Goal: Information Seeking & Learning: Find specific fact

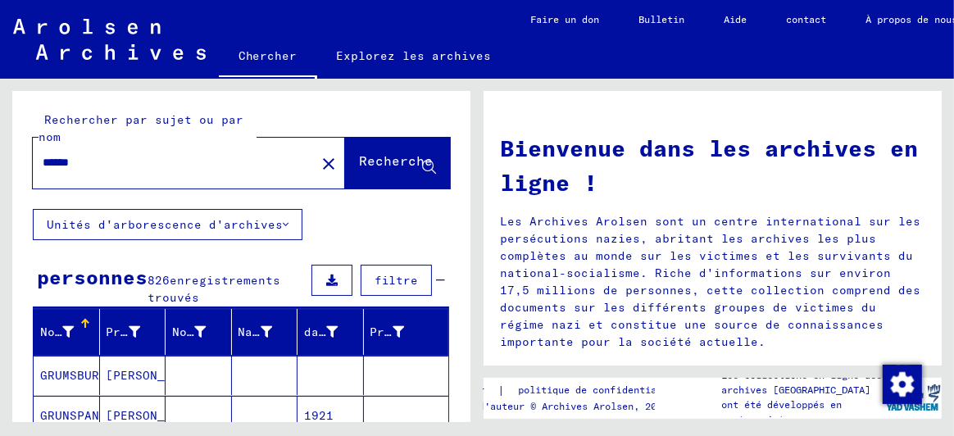
click at [89, 157] on input "******" at bounding box center [169, 162] width 253 height 17
type input "**********"
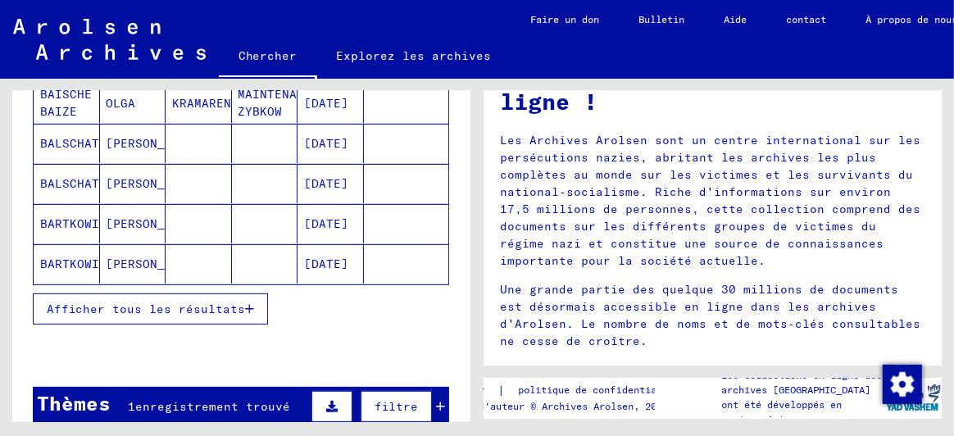
scroll to position [294, 0]
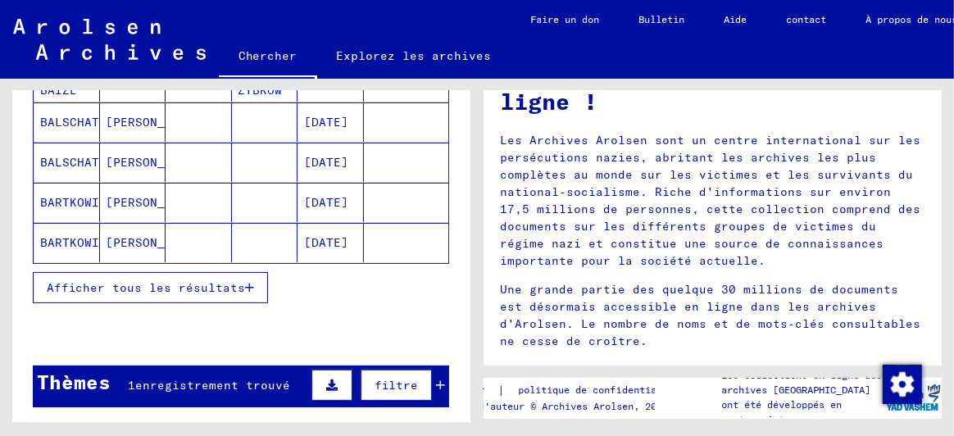
click at [229, 280] on font "Afficher tous les résultats" at bounding box center [146, 287] width 198 height 15
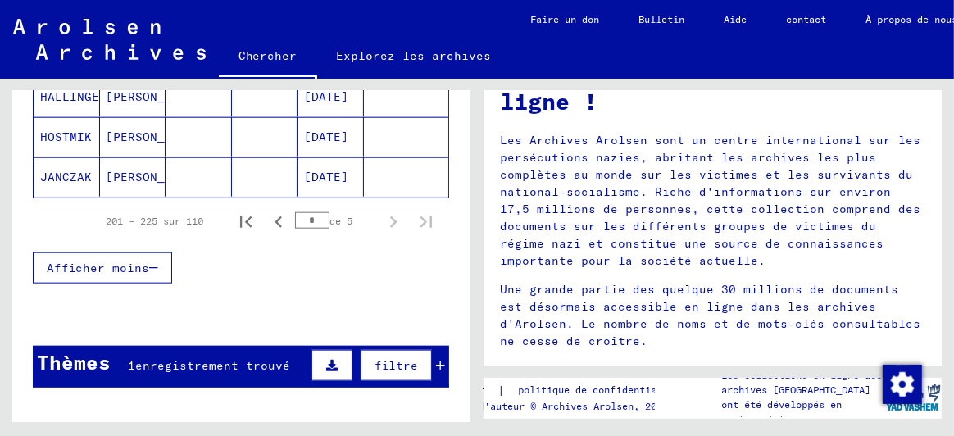
scroll to position [1195, 0]
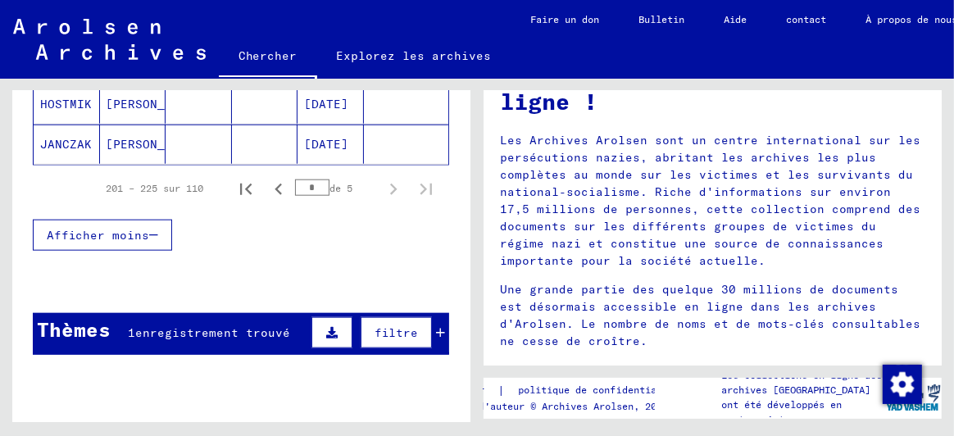
click at [341, 180] on div "* de 5" at bounding box center [336, 188] width 82 height 16
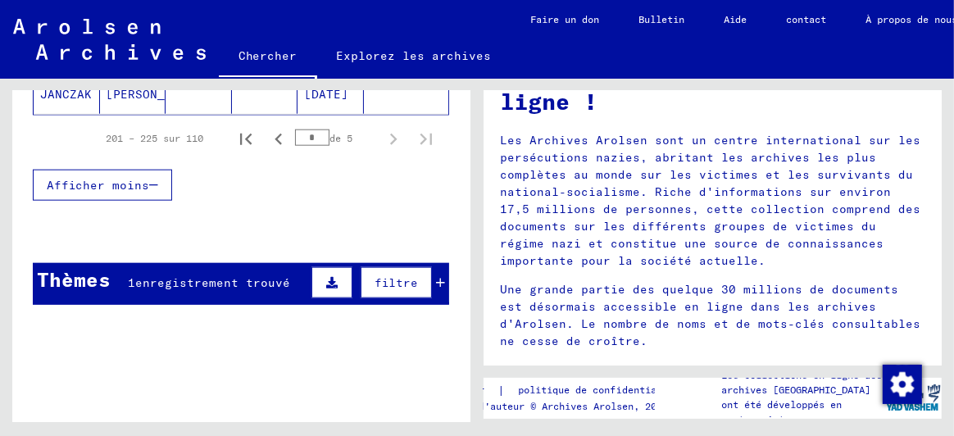
scroll to position [1255, 0]
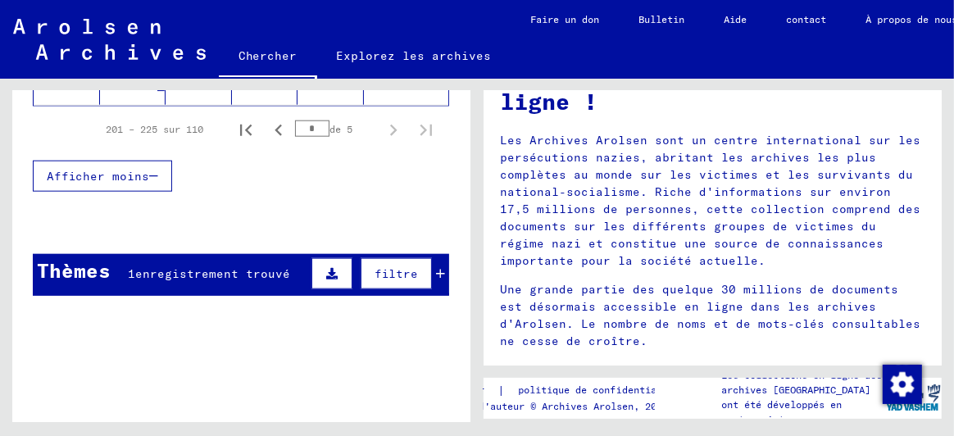
click at [195, 266] on font "enregistrement trouvé" at bounding box center [212, 273] width 155 height 15
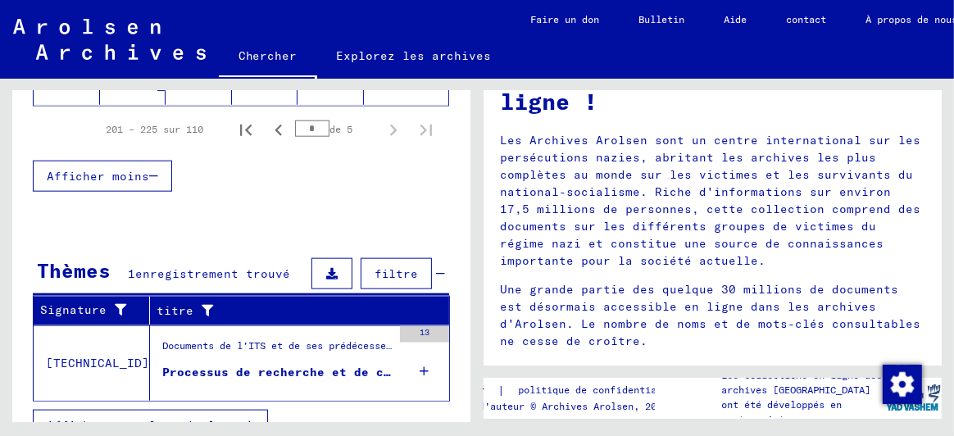
click at [271, 365] on font "Processus de recherche et de certification n° 169 772 pour [PERSON_NAME] née en…" at bounding box center [523, 372] width 722 height 15
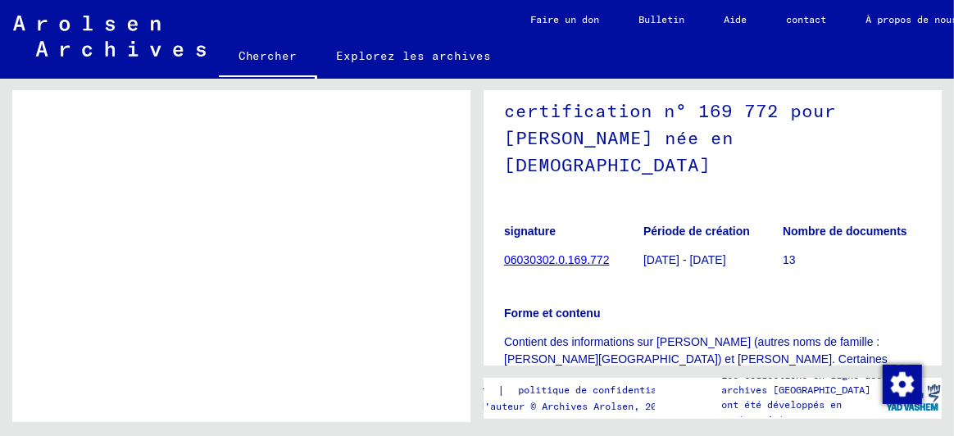
scroll to position [163, 0]
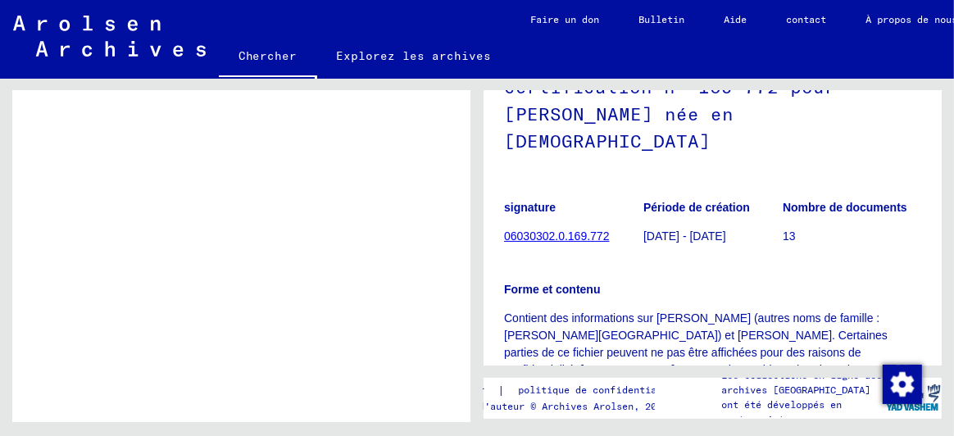
click at [540, 230] on font "06030302.0.169.772" at bounding box center [556, 236] width 105 height 13
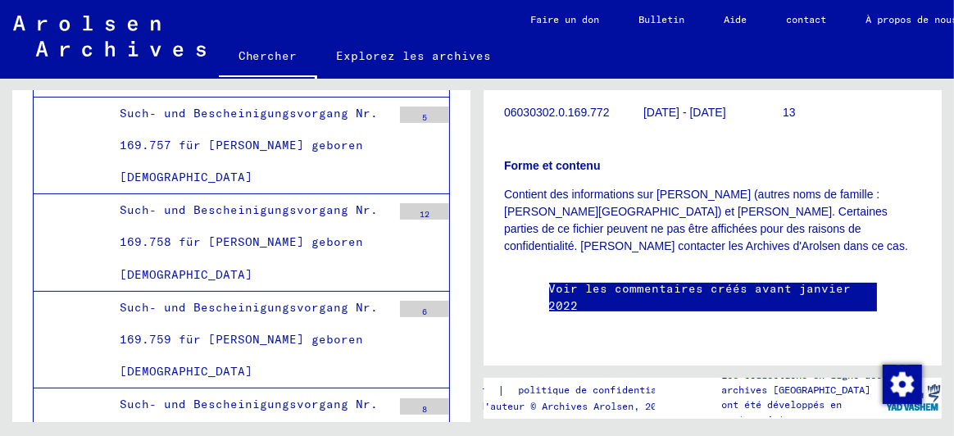
scroll to position [882, 0]
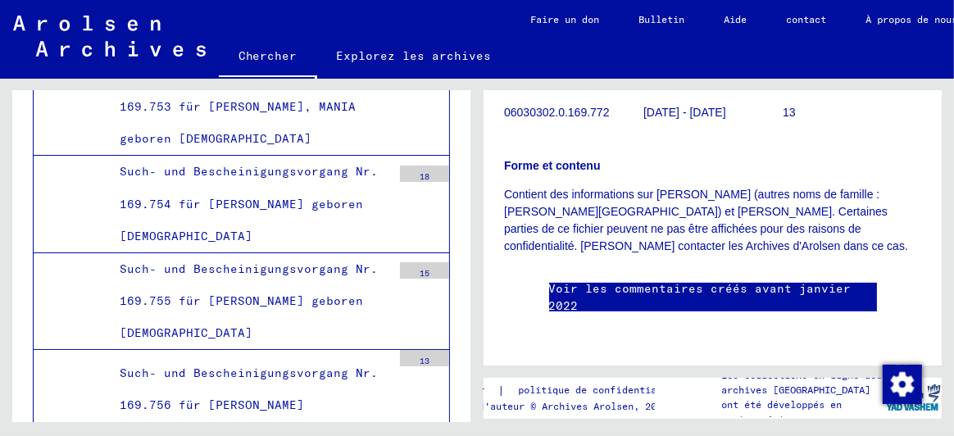
scroll to position [58870, 0]
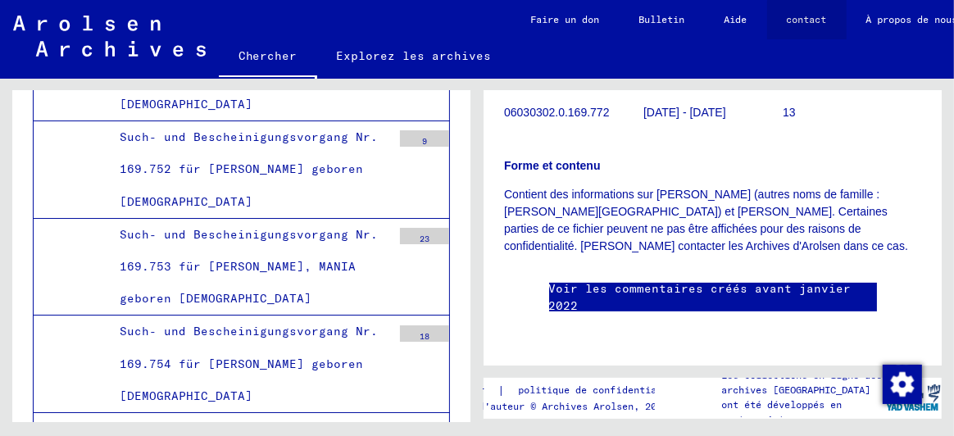
click at [817, 20] on font "contact" at bounding box center [807, 19] width 40 height 12
